Goal: Task Accomplishment & Management: Complete application form

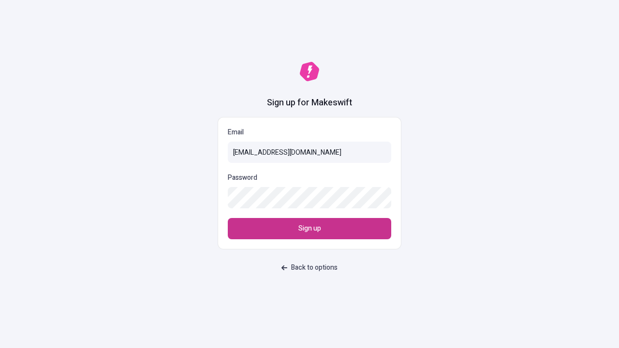
click at [309, 229] on span "Sign up" at bounding box center [309, 228] width 23 height 11
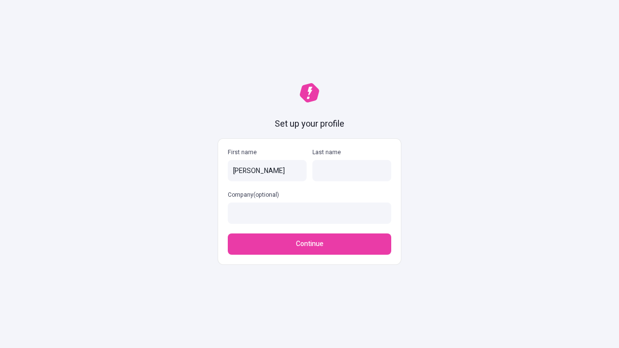
type input "[PERSON_NAME]"
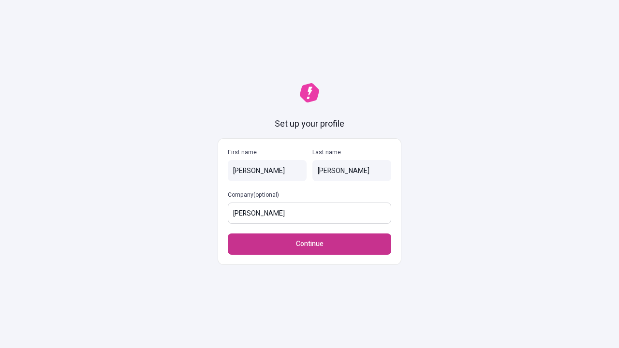
type input "[PERSON_NAME]"
click at [309, 244] on span "Continue" at bounding box center [310, 244] width 28 height 11
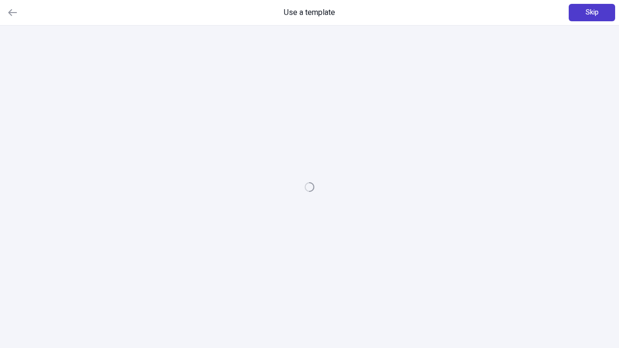
click at [592, 13] on span "Skip" at bounding box center [591, 12] width 13 height 11
